Goal: Transaction & Acquisition: Purchase product/service

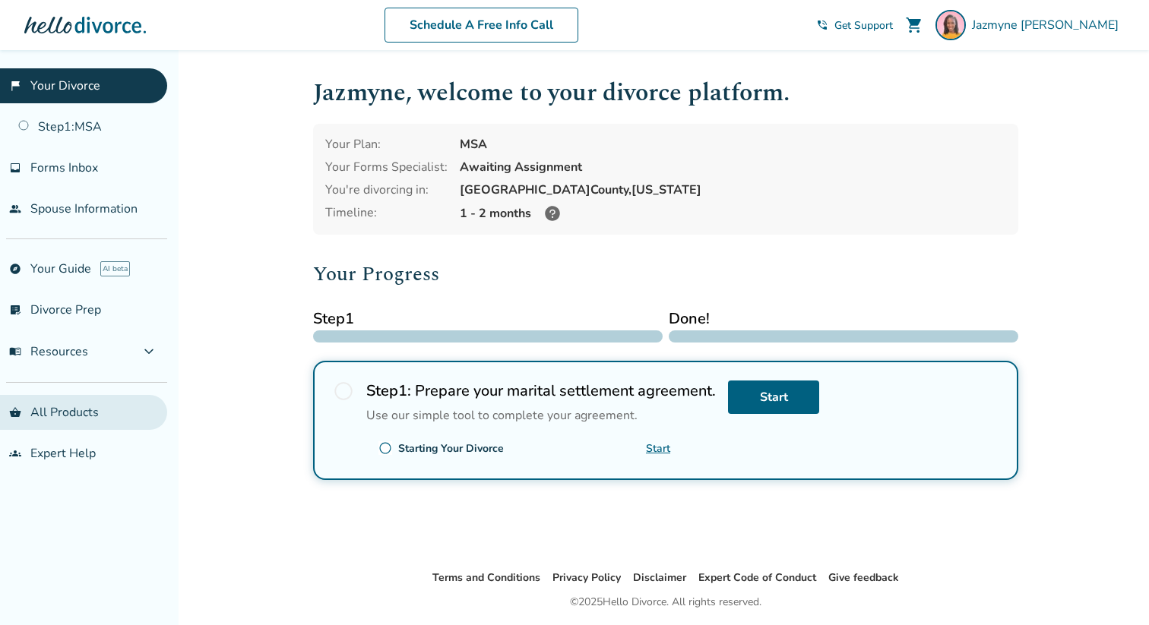
click at [62, 410] on link "shopping_basket All Products" at bounding box center [83, 412] width 167 height 35
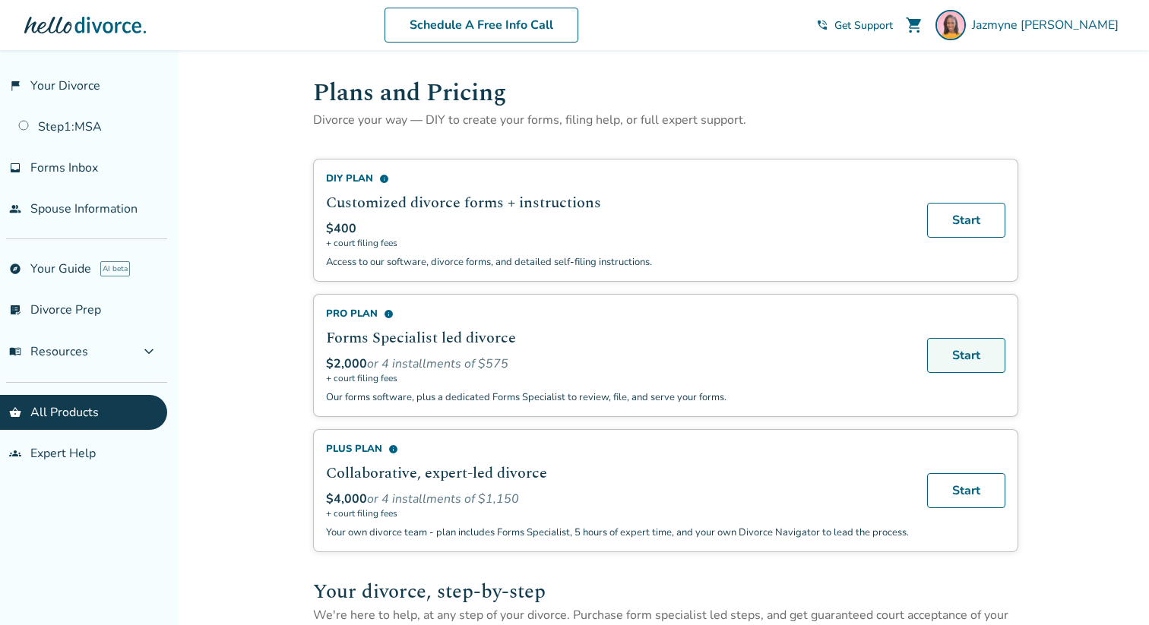
click at [962, 345] on link "Start" at bounding box center [966, 355] width 78 height 35
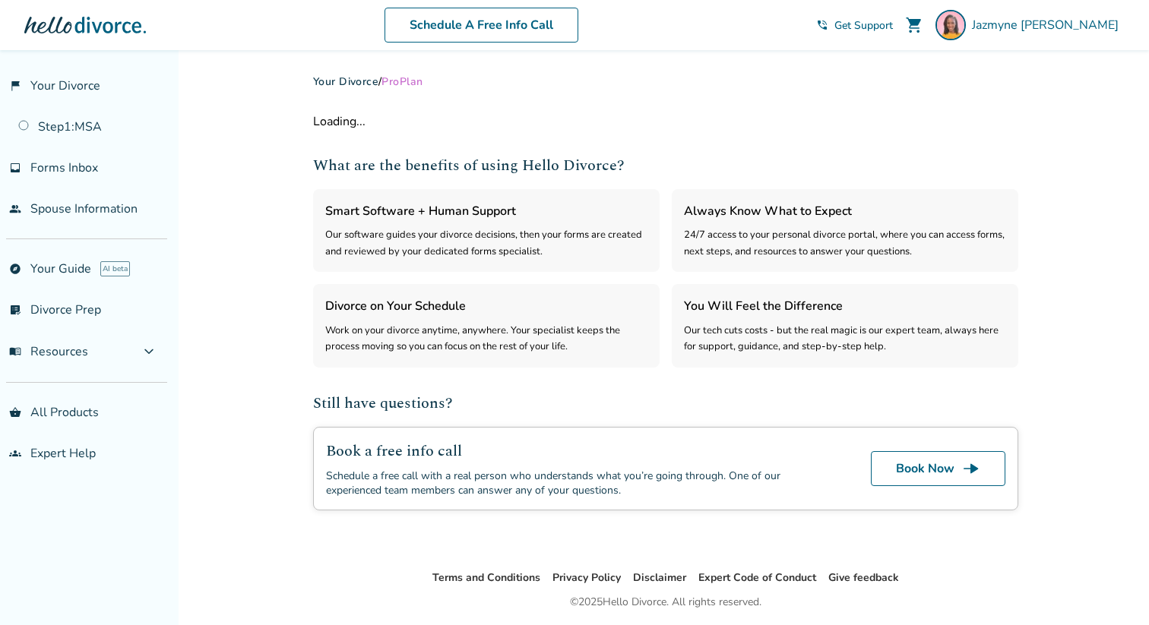
select select "***"
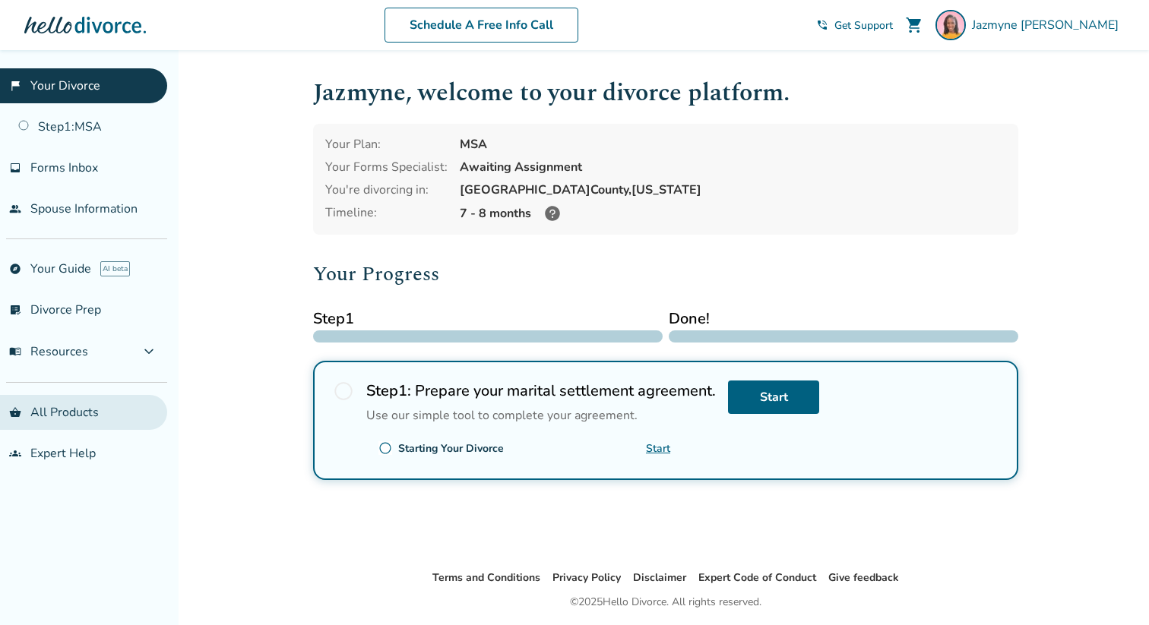
click at [27, 407] on link "shopping_basket All Products" at bounding box center [83, 412] width 167 height 35
